Goal: Check status: Check status

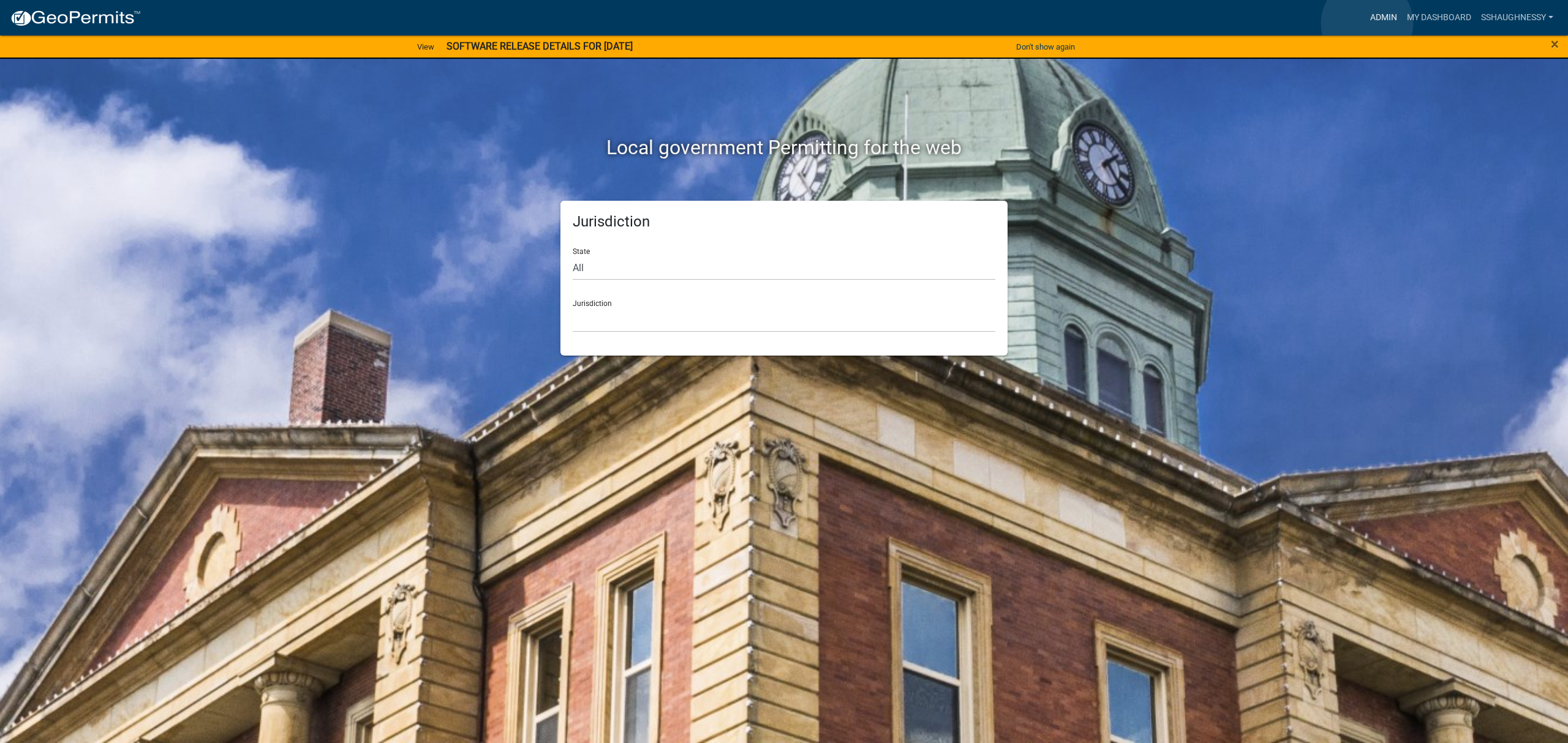
click at [1367, 23] on link "Admin" at bounding box center [1383, 18] width 37 height 23
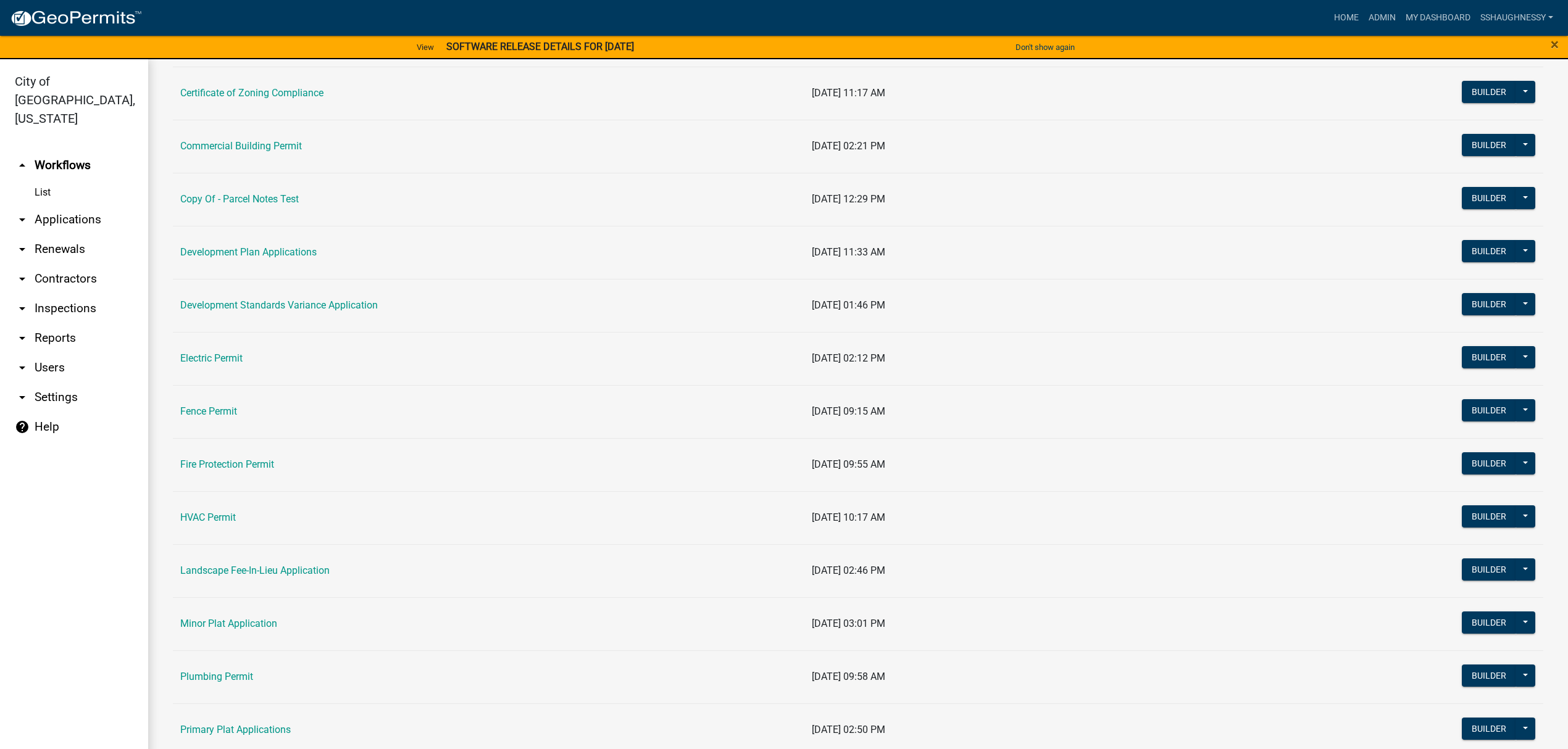
scroll to position [330, 0]
click at [259, 418] on link "Landscape Fee-In-Lieu Application" at bounding box center [255, 412] width 150 height 11
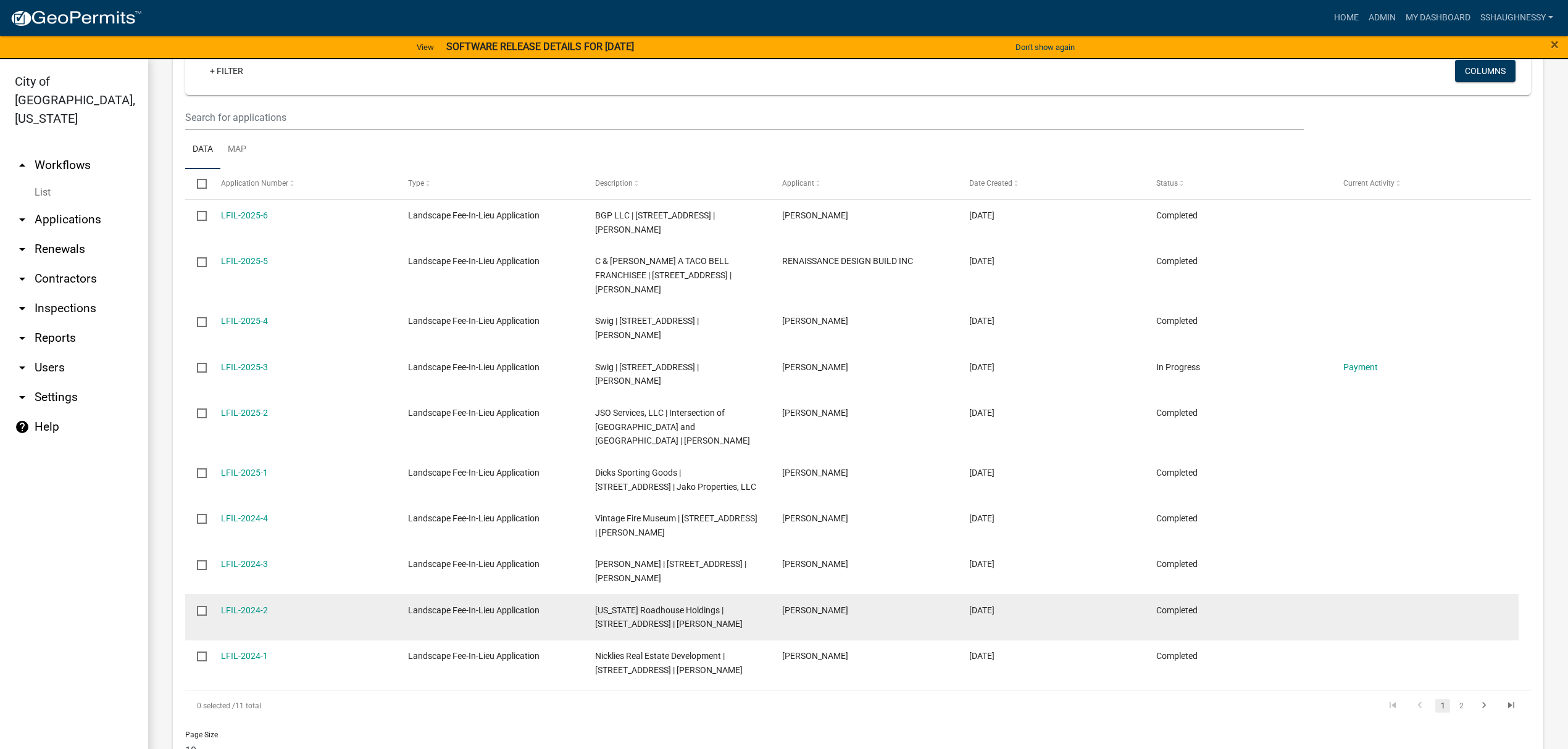
scroll to position [559, 0]
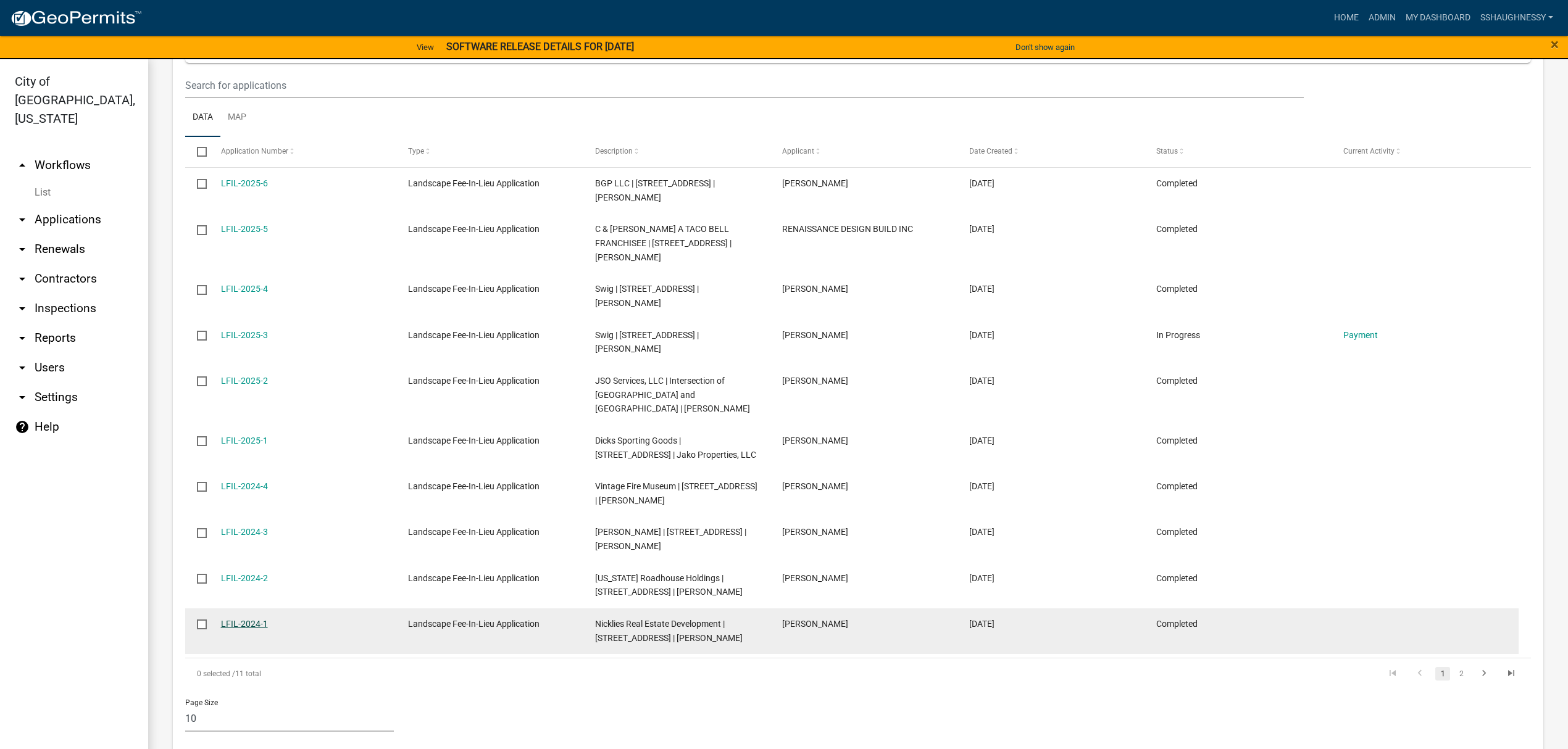
click at [255, 619] on link "LFIL-2024-1" at bounding box center [244, 624] width 47 height 9
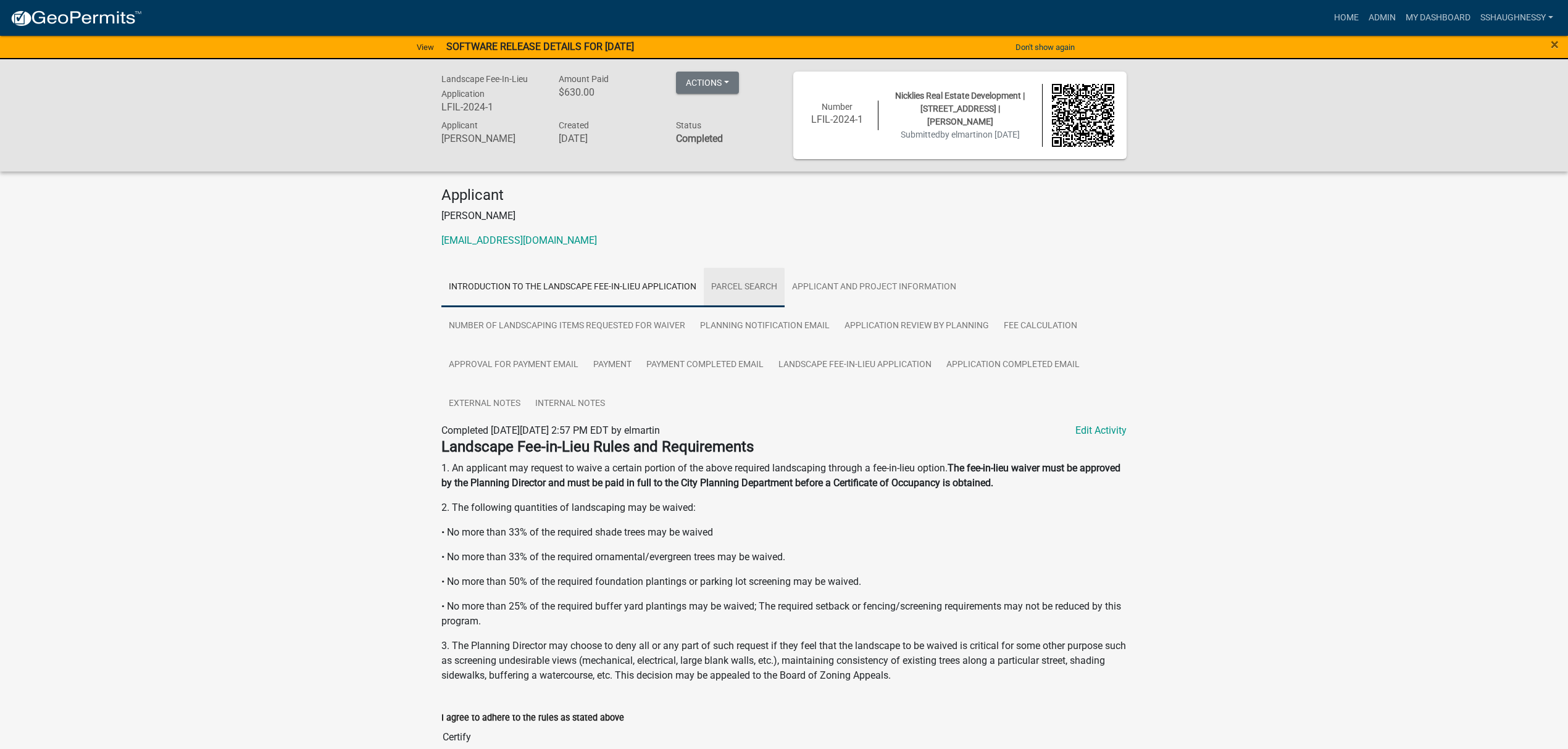
click at [707, 295] on link "Parcel search" at bounding box center [743, 288] width 80 height 40
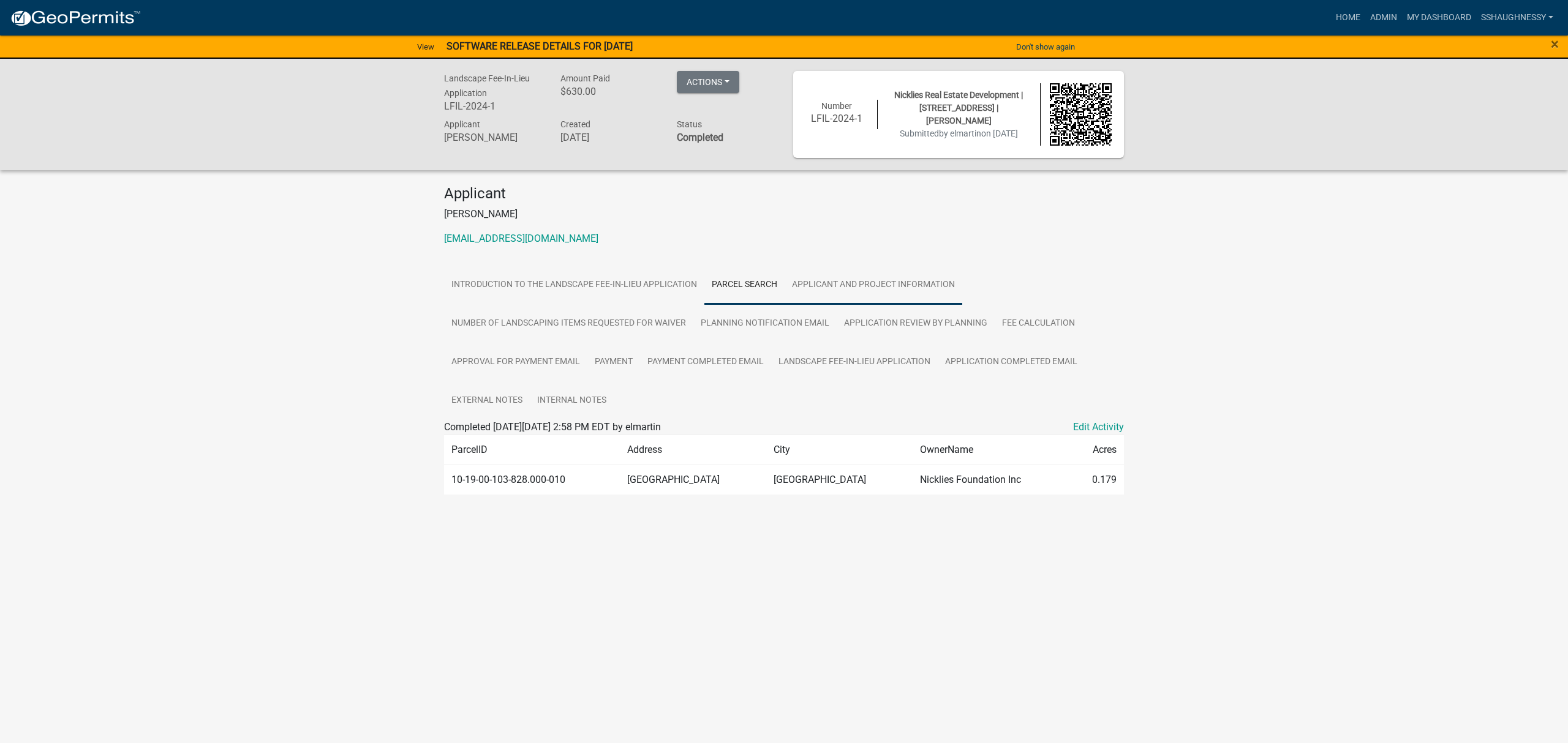
click at [868, 290] on link "Applicant and Project Information" at bounding box center [873, 286] width 178 height 39
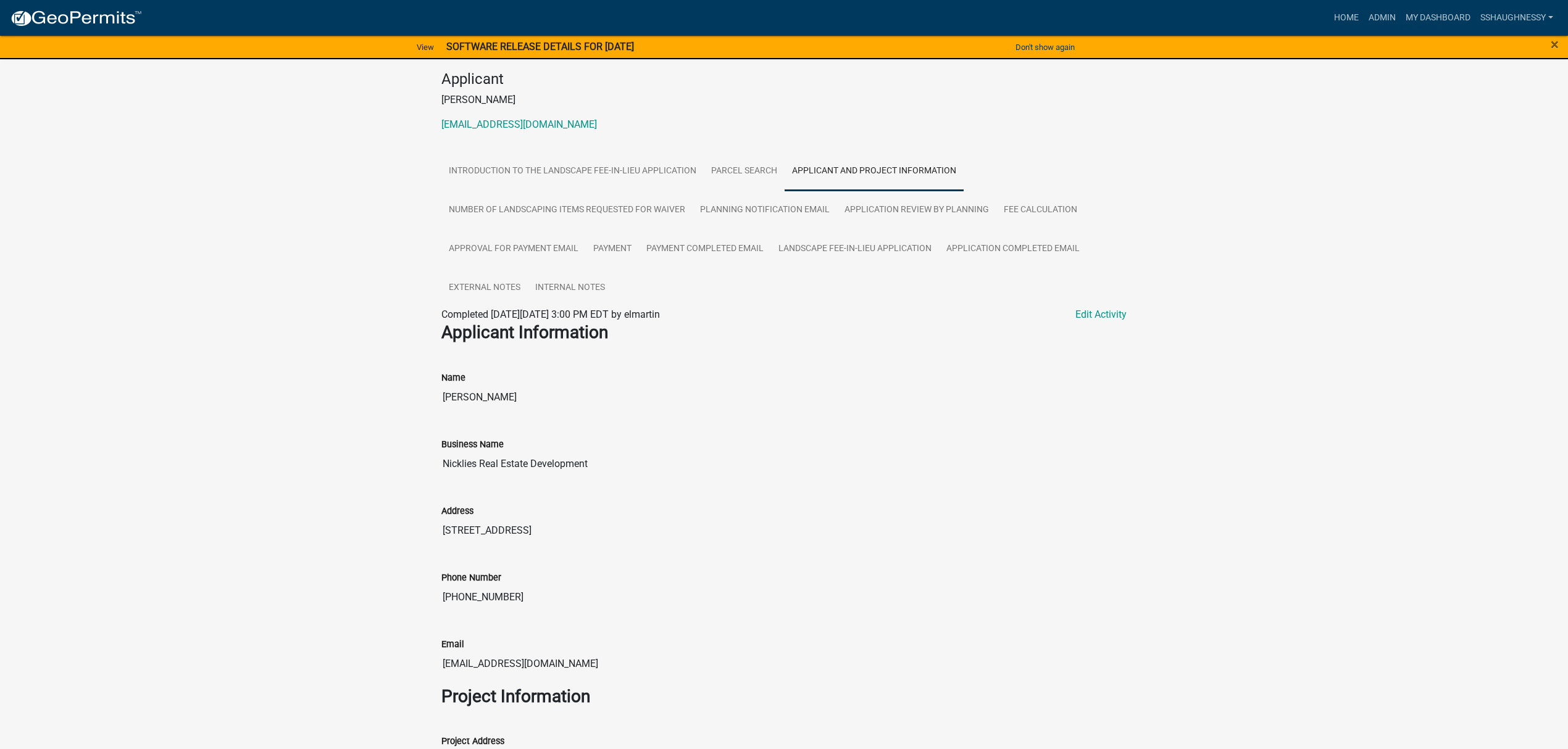
scroll to position [105, 0]
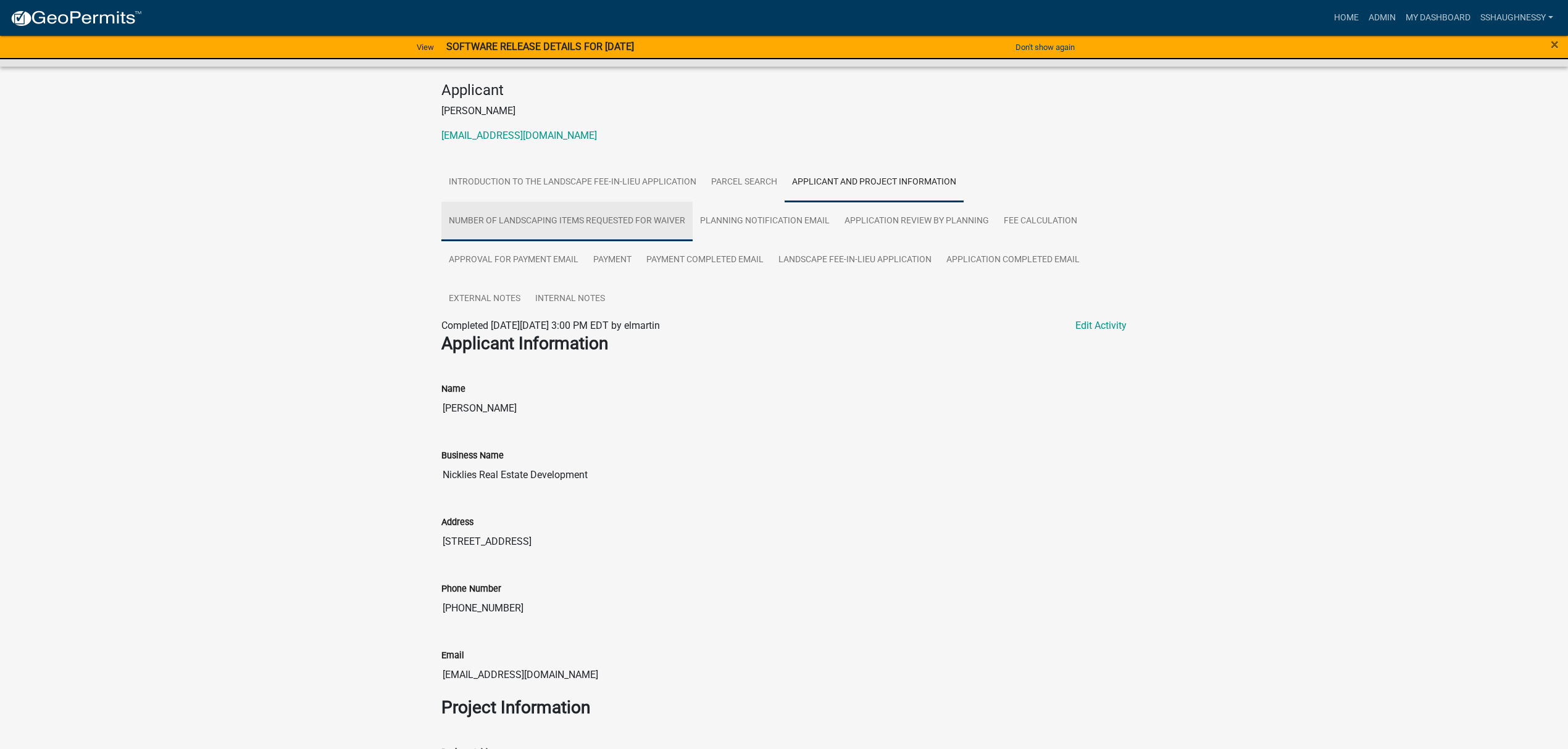
click at [519, 228] on link "Number of Landscaping Items Requested for Waiver" at bounding box center [566, 222] width 251 height 40
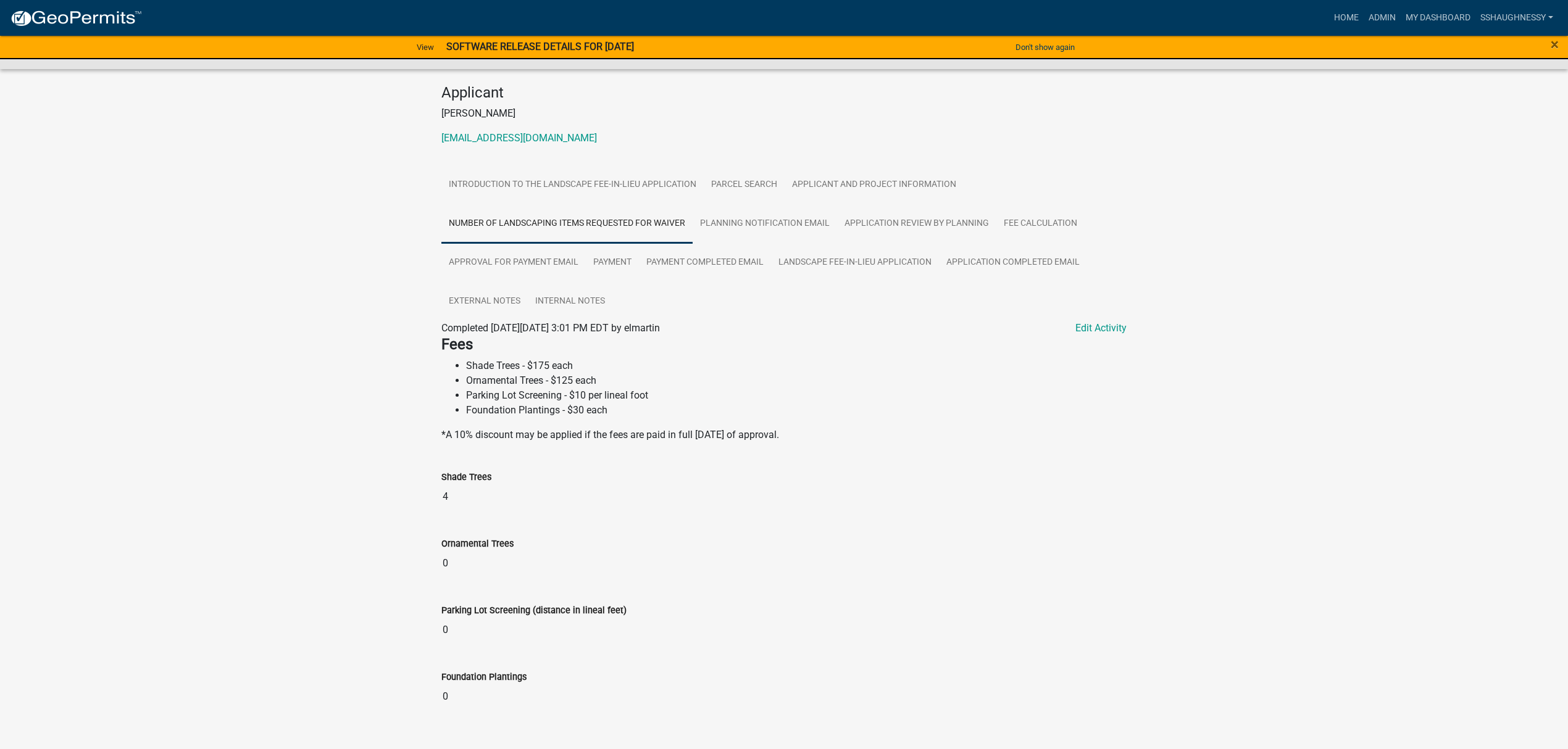
scroll to position [124, 0]
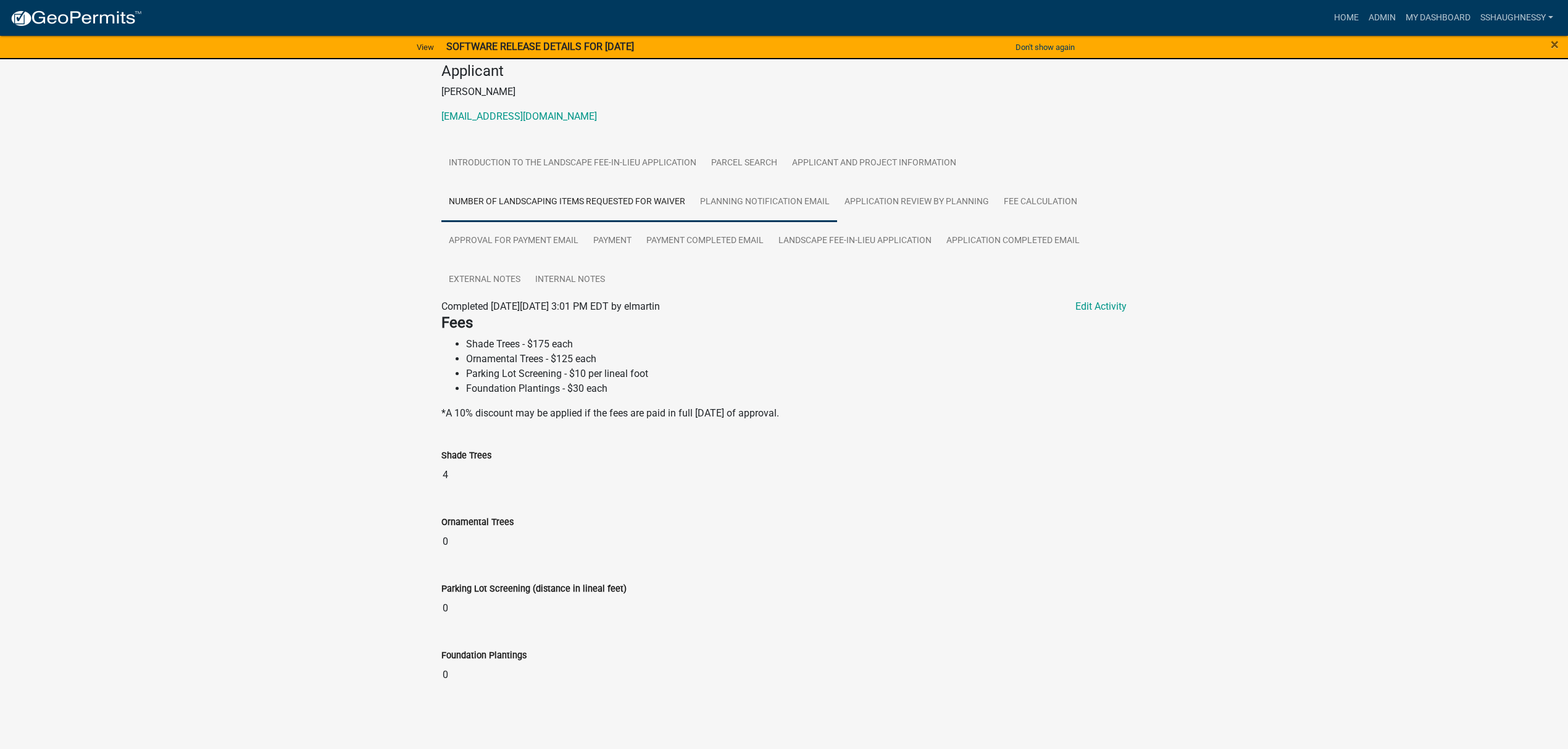
click at [722, 205] on link "Planning Notification Email" at bounding box center [765, 203] width 145 height 40
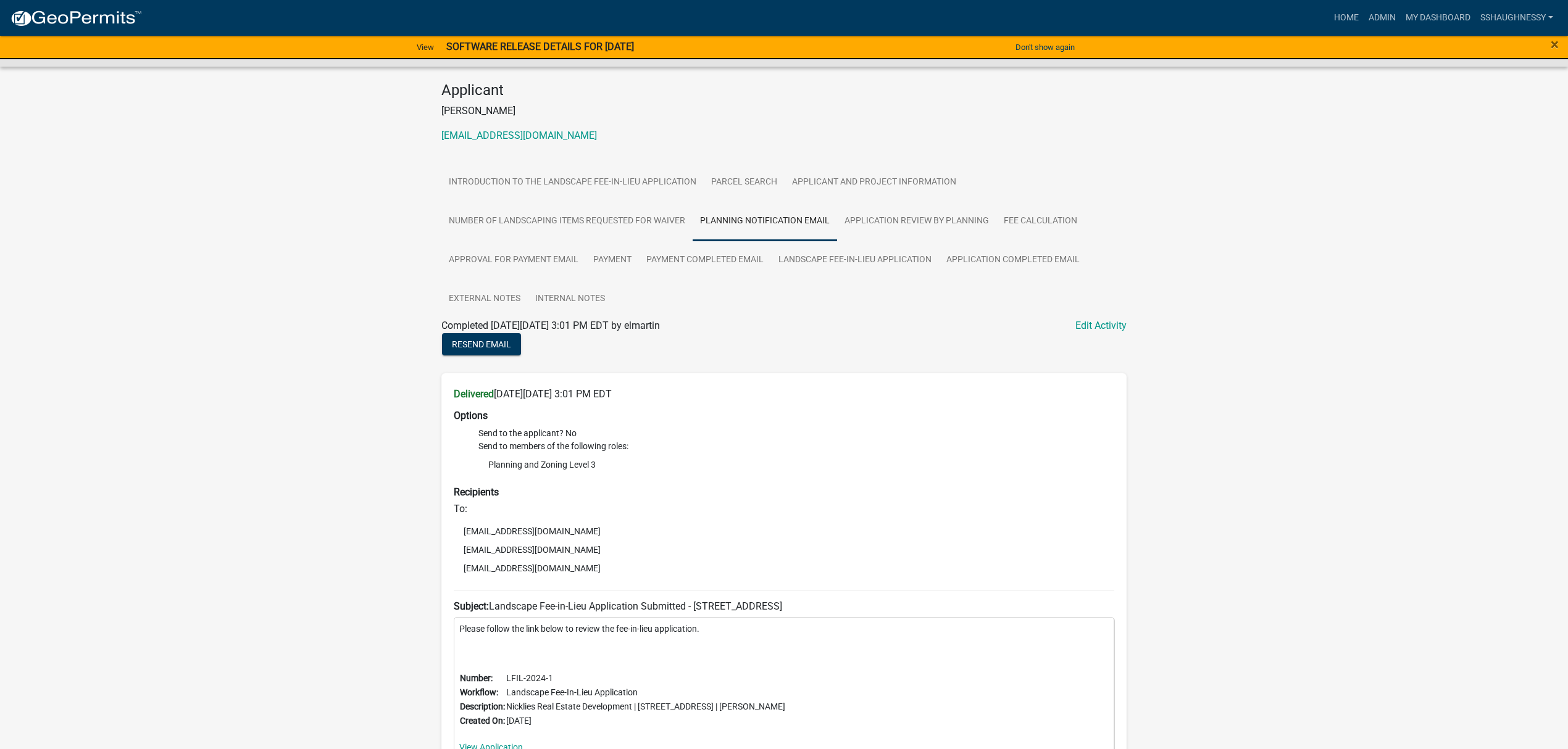
scroll to position [0, 0]
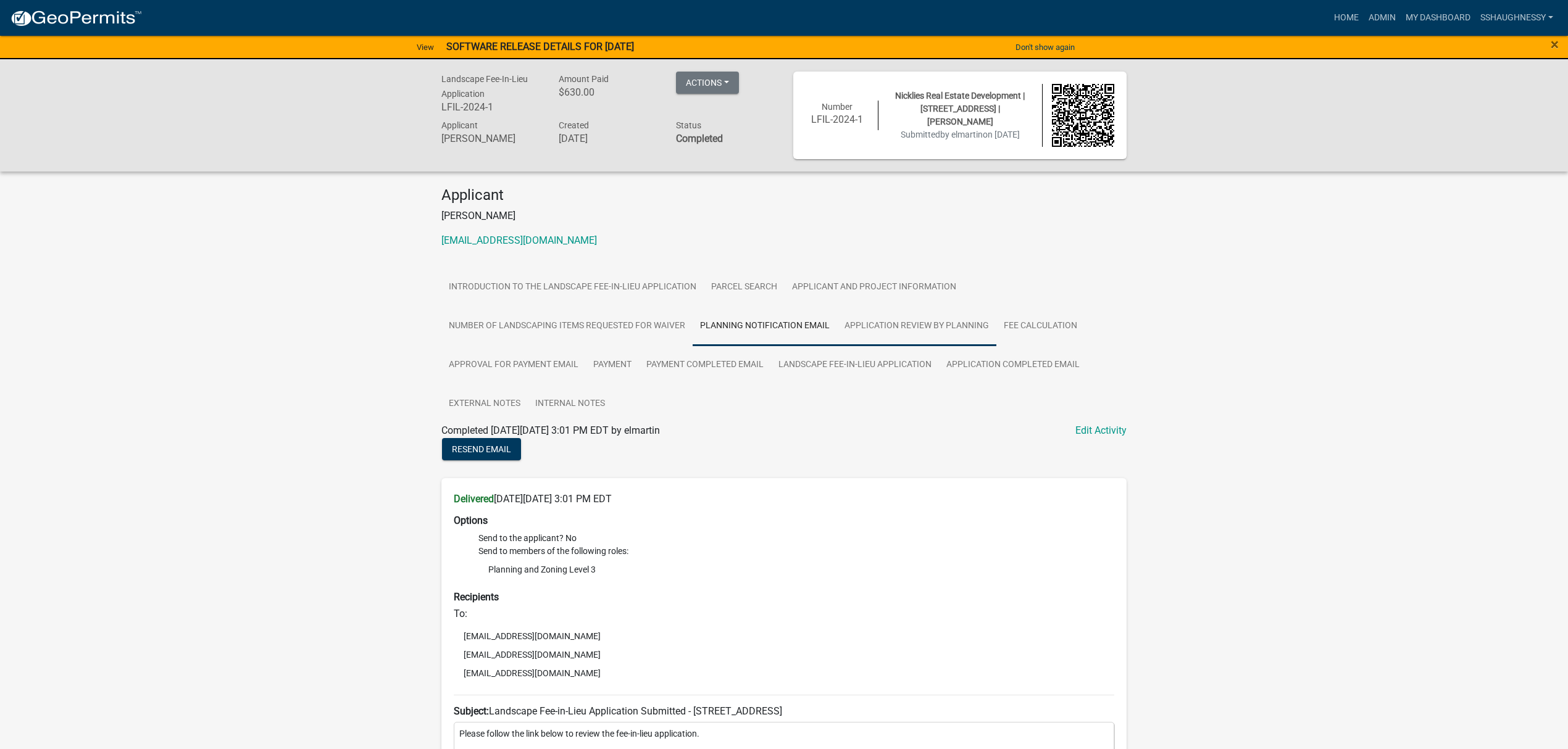
click at [866, 324] on link "Application Review by Planning" at bounding box center [917, 327] width 159 height 40
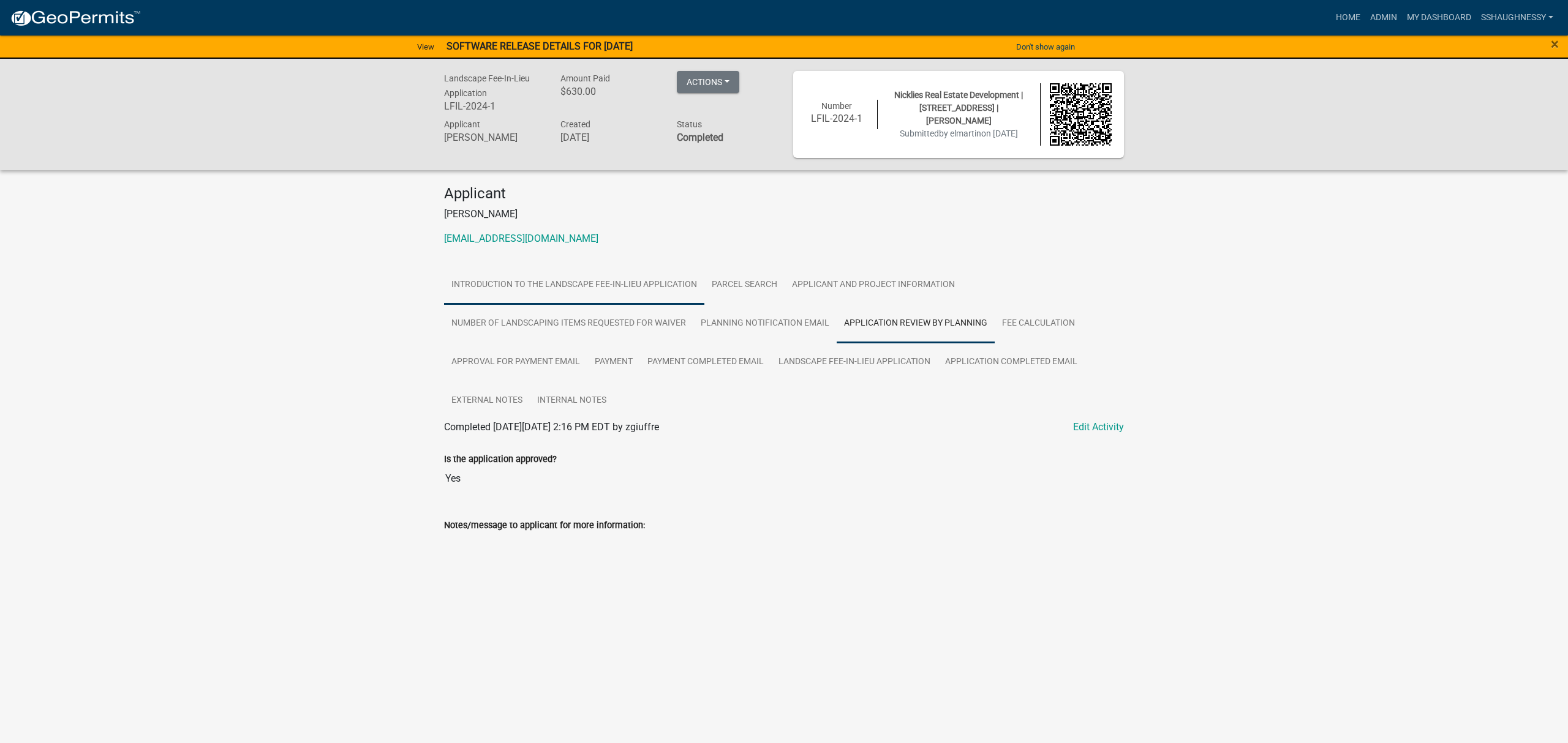
click at [587, 291] on link "Introduction to the Landscape Fee-in-Lieu Application" at bounding box center [574, 286] width 260 height 39
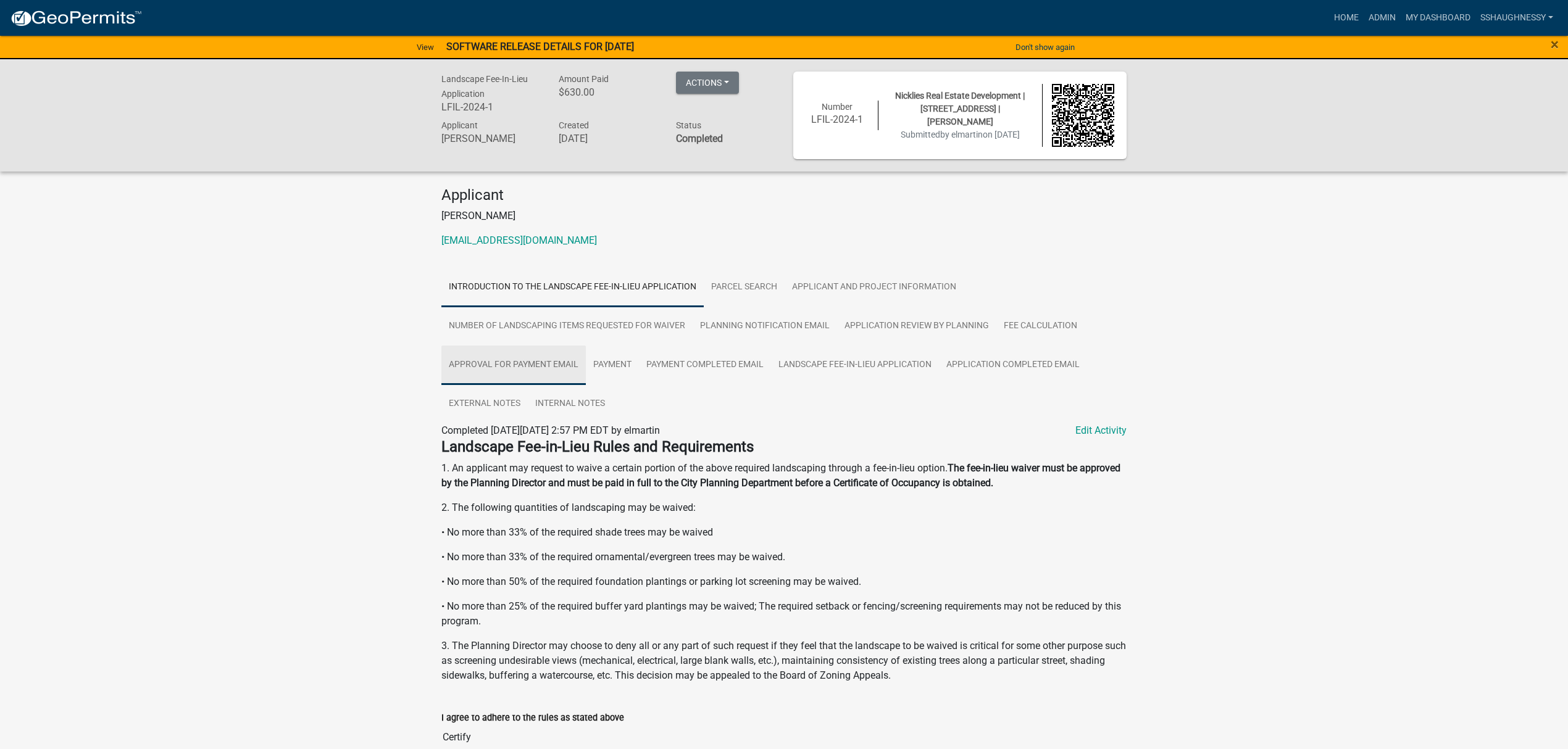
click at [525, 354] on link "Approval for Payment Email" at bounding box center [513, 366] width 145 height 40
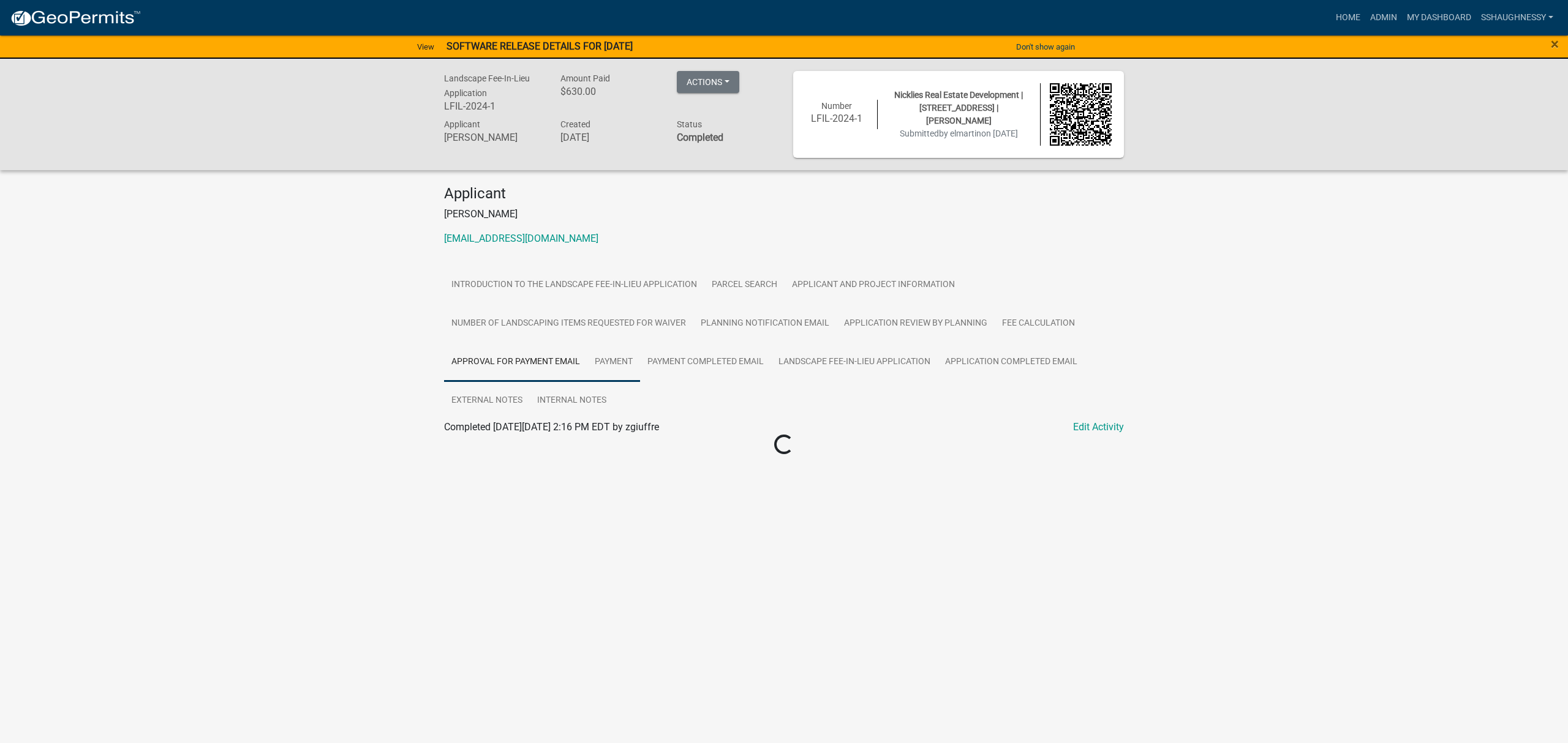
click at [621, 358] on link "Payment" at bounding box center [613, 363] width 53 height 39
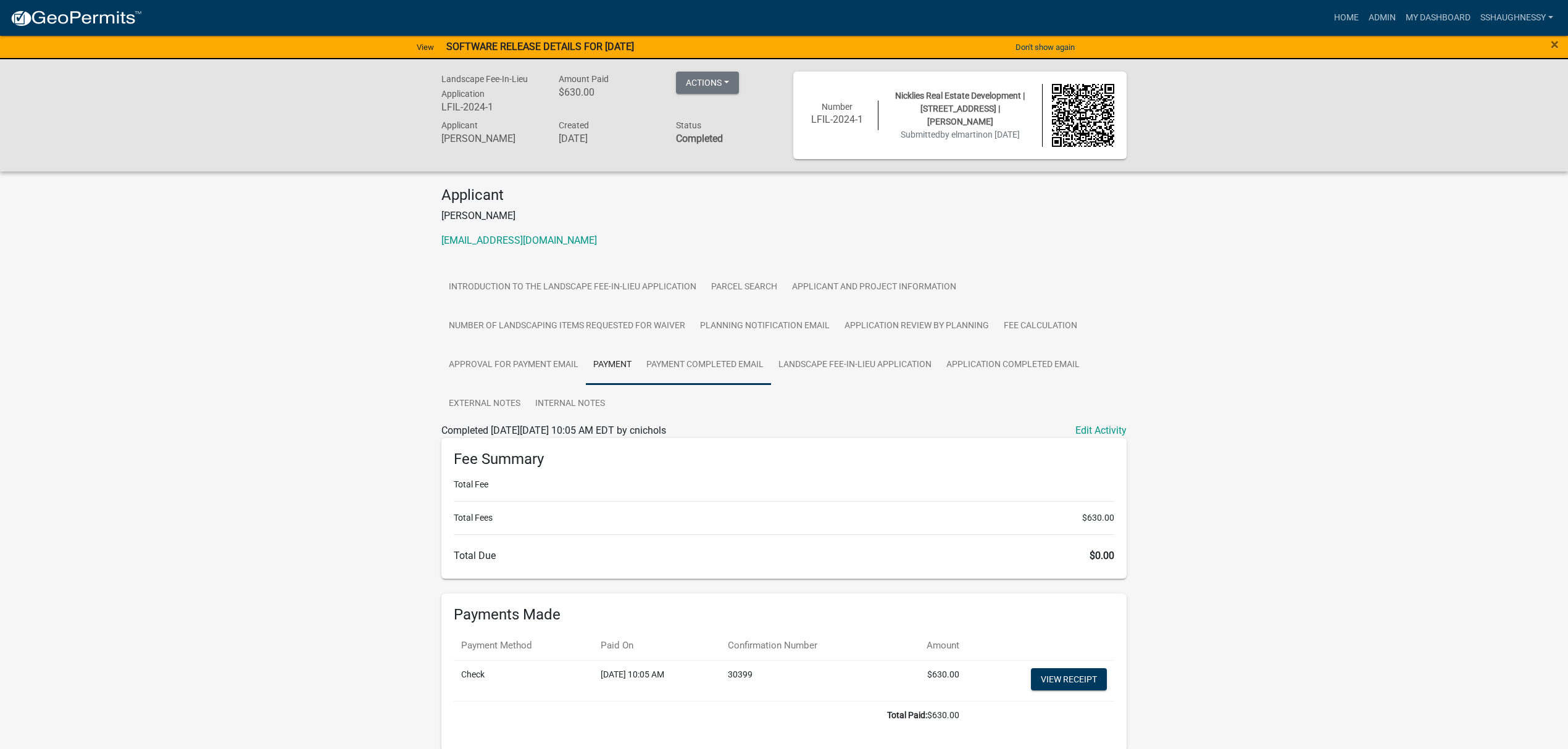
click at [689, 364] on link "Payment Completed Email" at bounding box center [705, 366] width 133 height 40
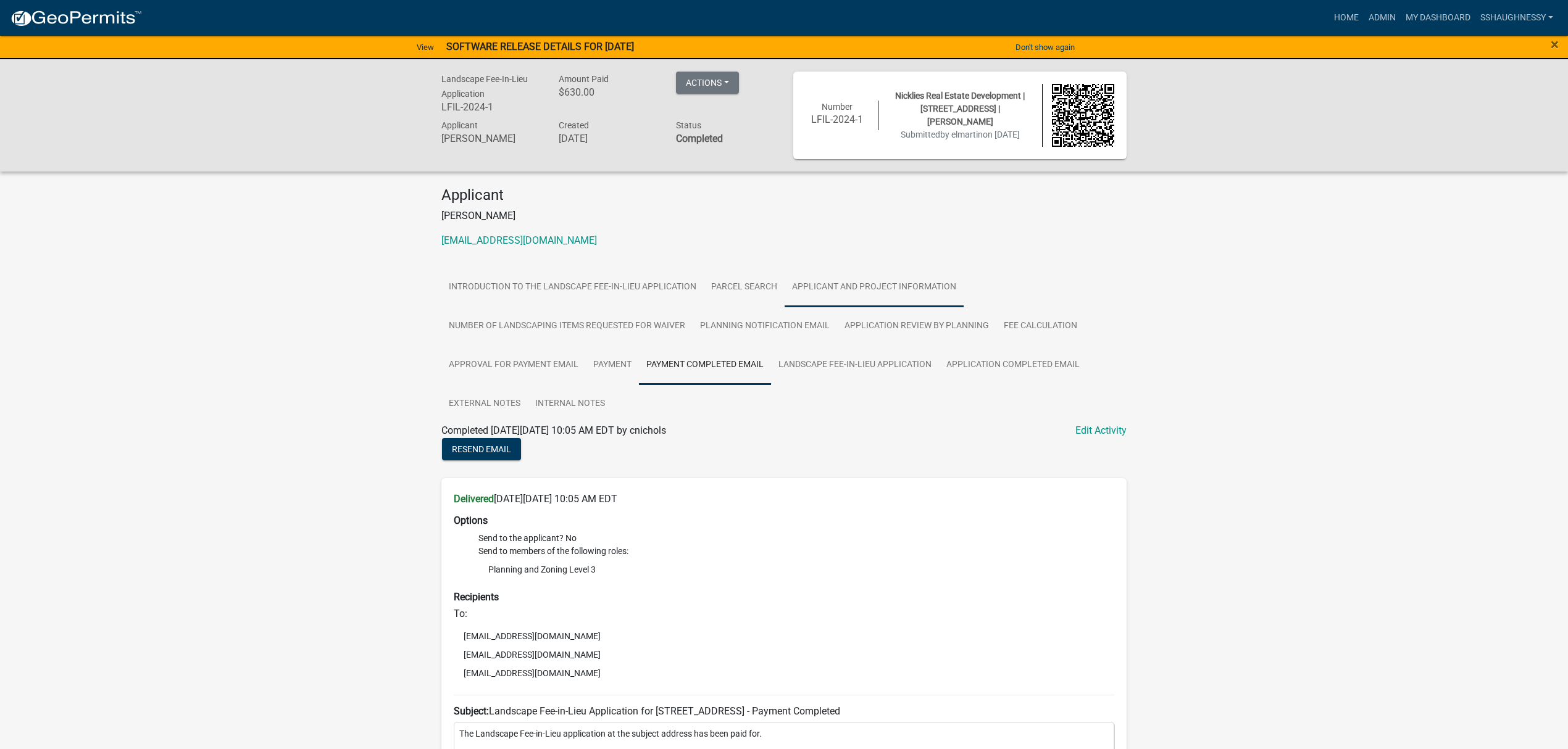
click at [806, 280] on link "Applicant and Project Information" at bounding box center [874, 288] width 179 height 40
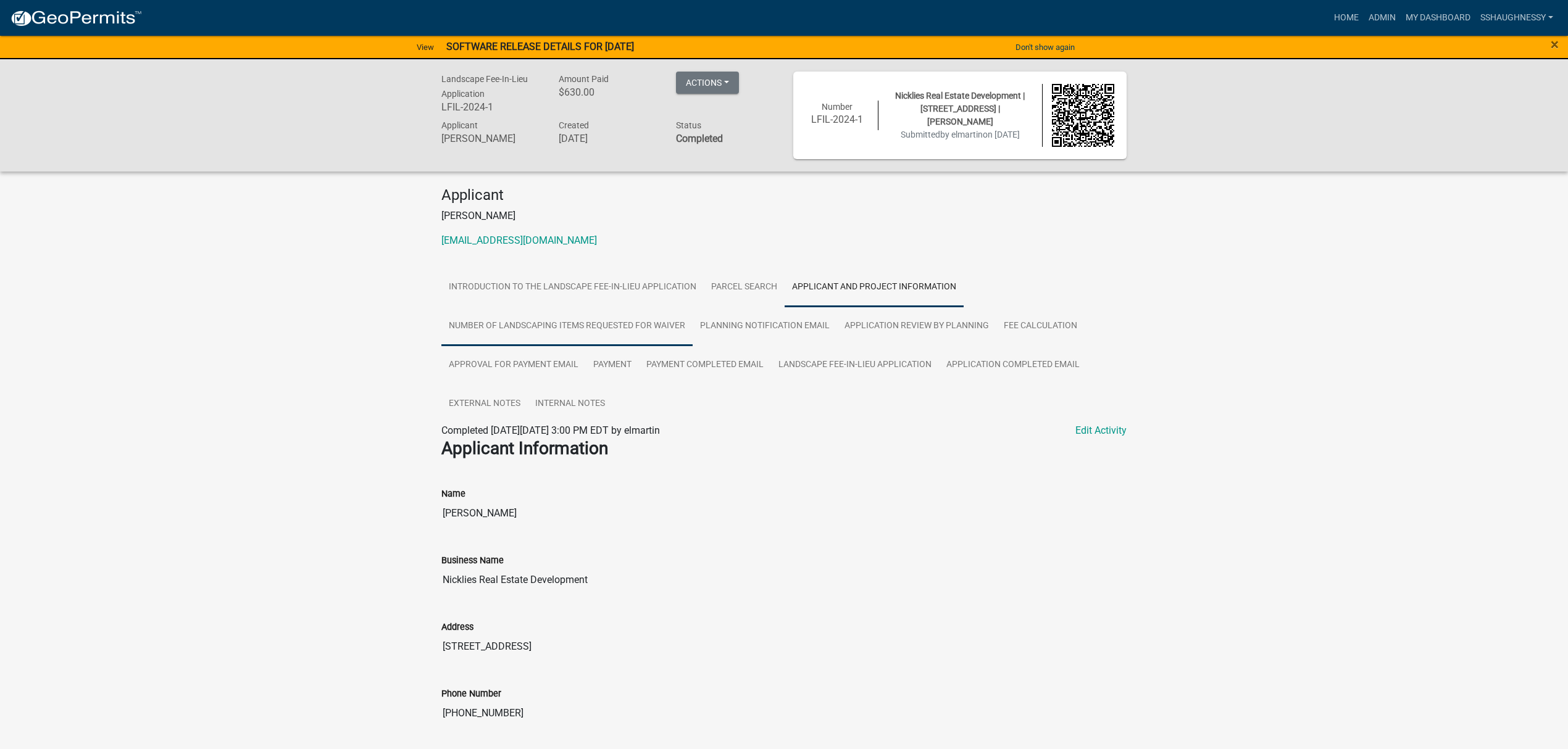
click at [525, 332] on link "Number of Landscaping Items Requested for Waiver" at bounding box center [566, 327] width 251 height 40
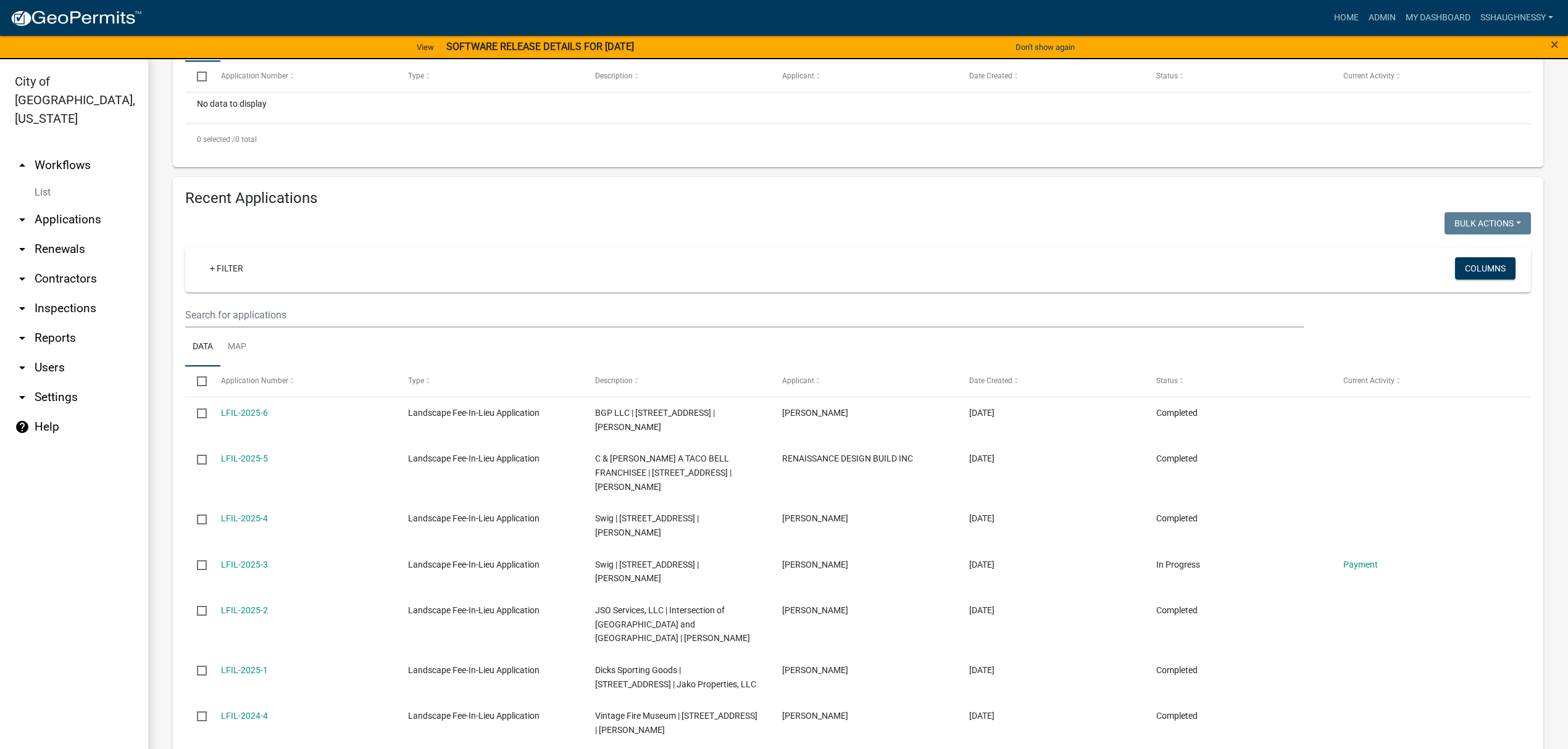
scroll to position [559, 0]
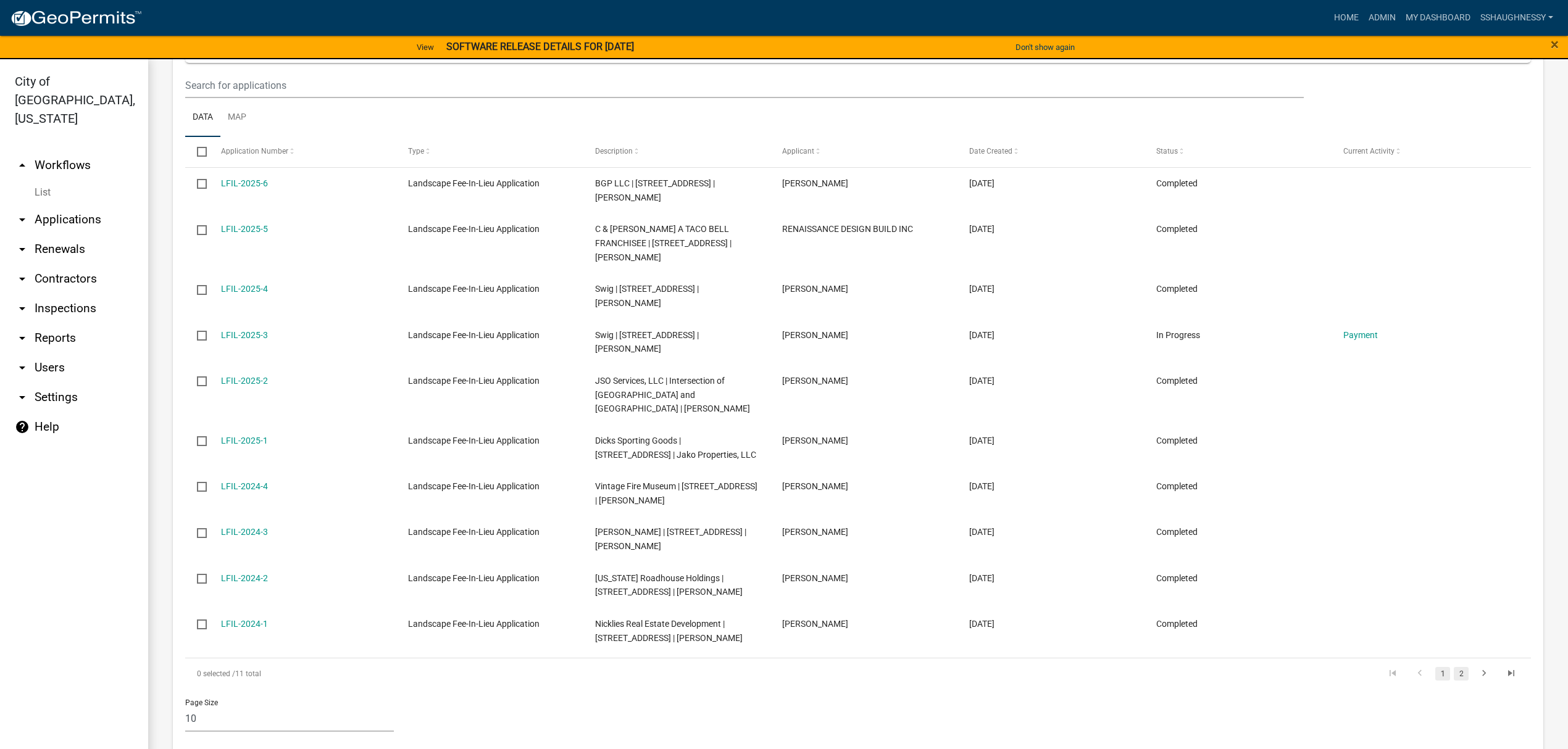
click at [1453, 668] on link "2" at bounding box center [1461, 674] width 15 height 13
